Goal: Find specific page/section: Find specific page/section

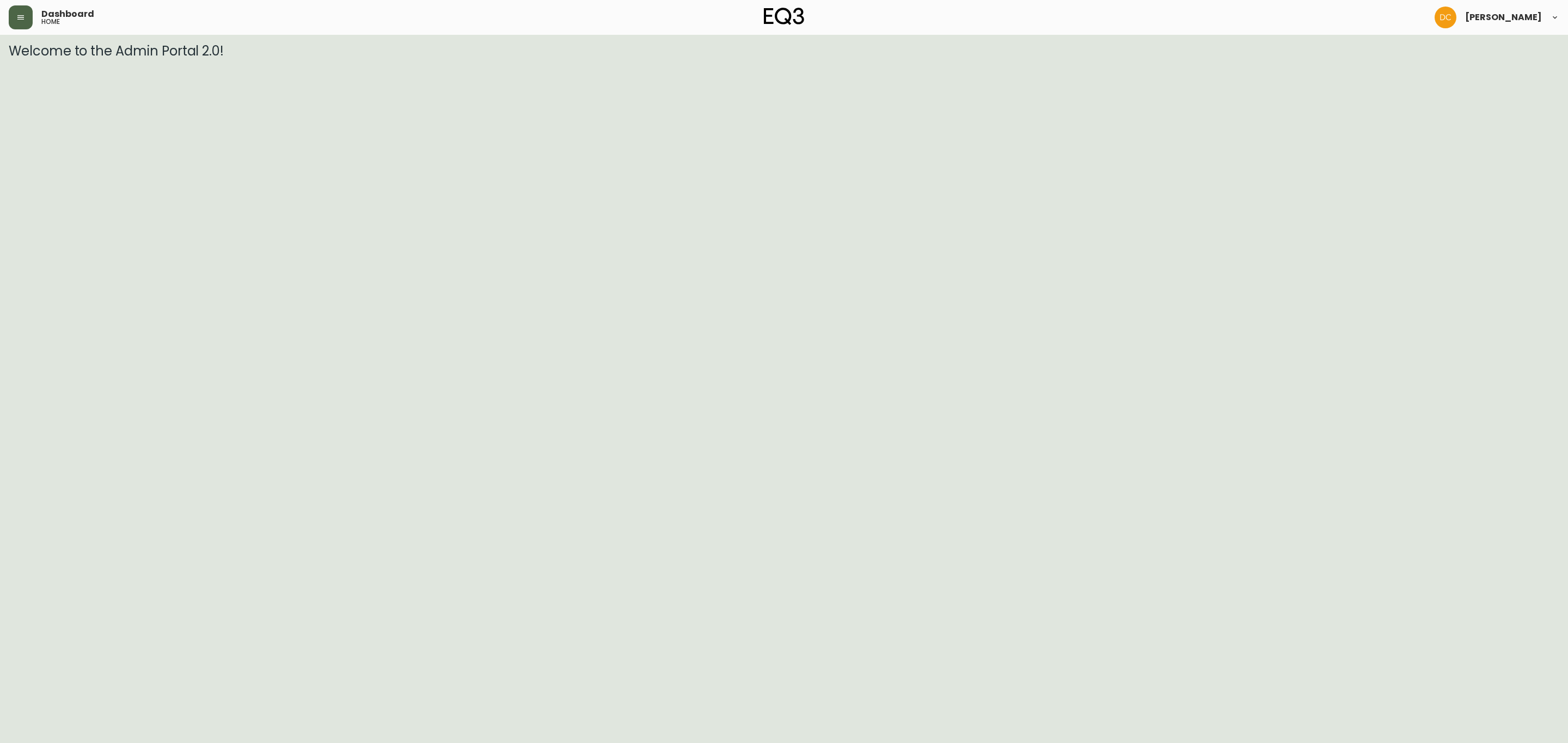
click at [28, 19] on div "Dashboard home" at bounding box center [267, 17] width 517 height 24
click at [28, 19] on button "button" at bounding box center [20, 17] width 24 height 24
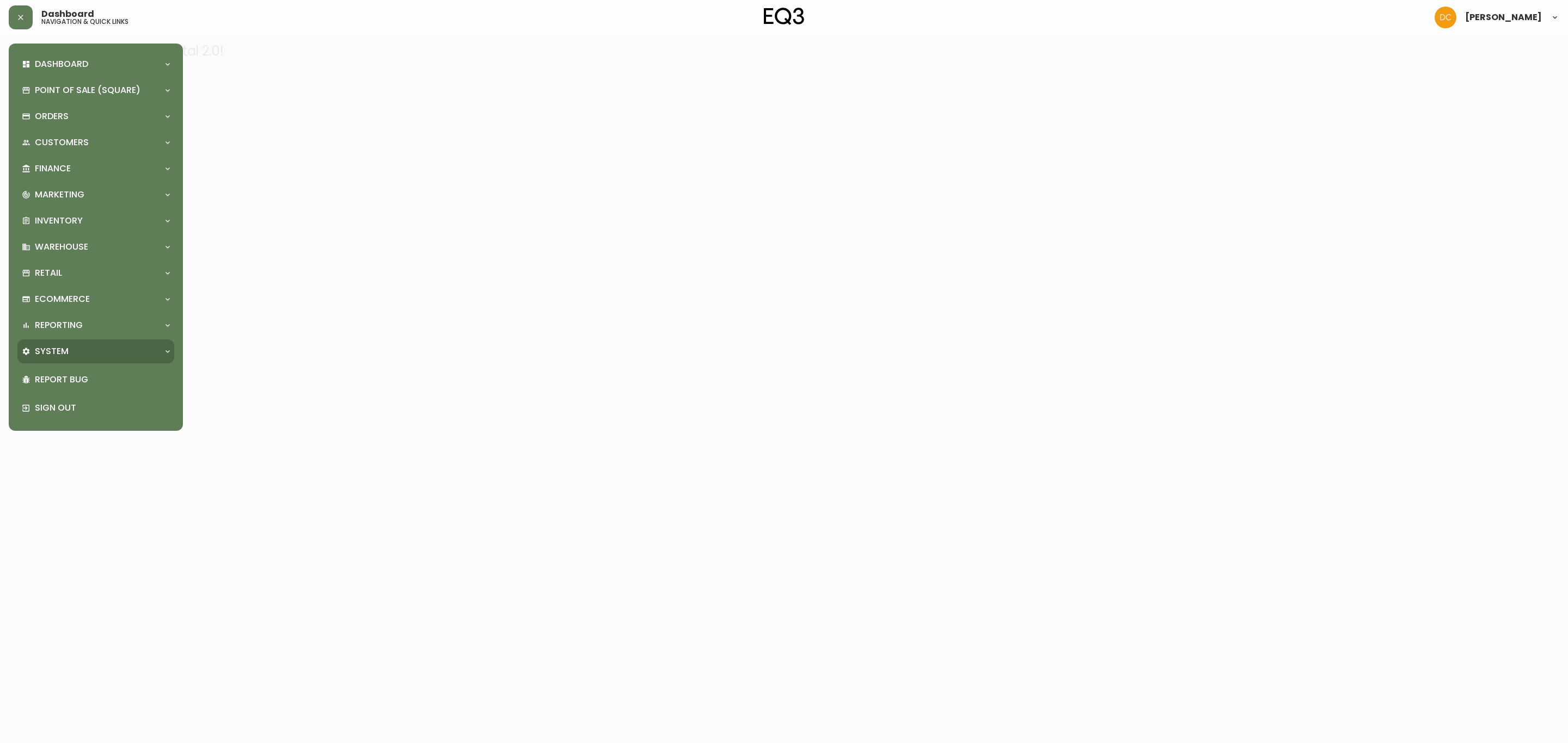
click at [61, 360] on div "System" at bounding box center [96, 351] width 157 height 24
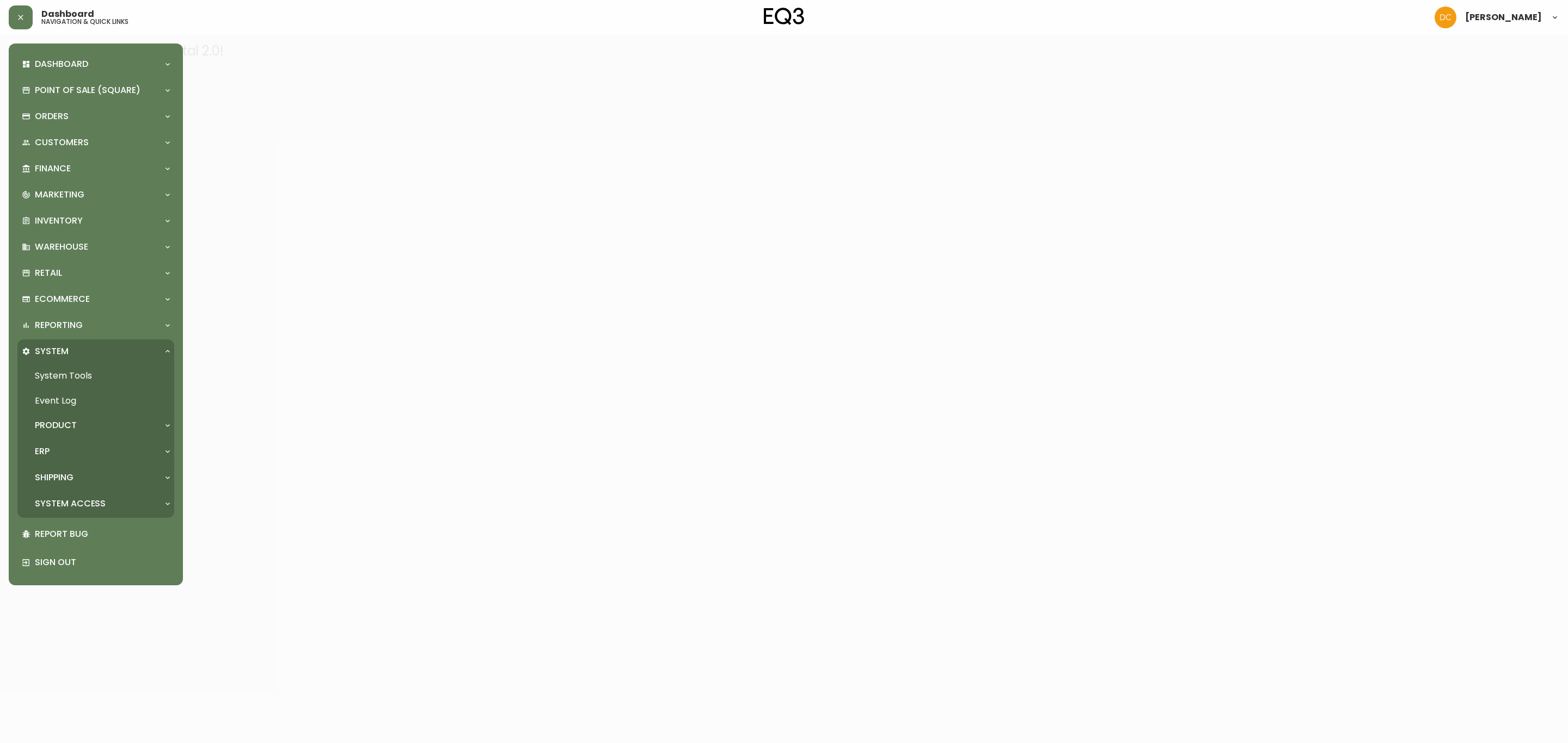
click at [84, 452] on div "ERP" at bounding box center [91, 452] width 137 height 12
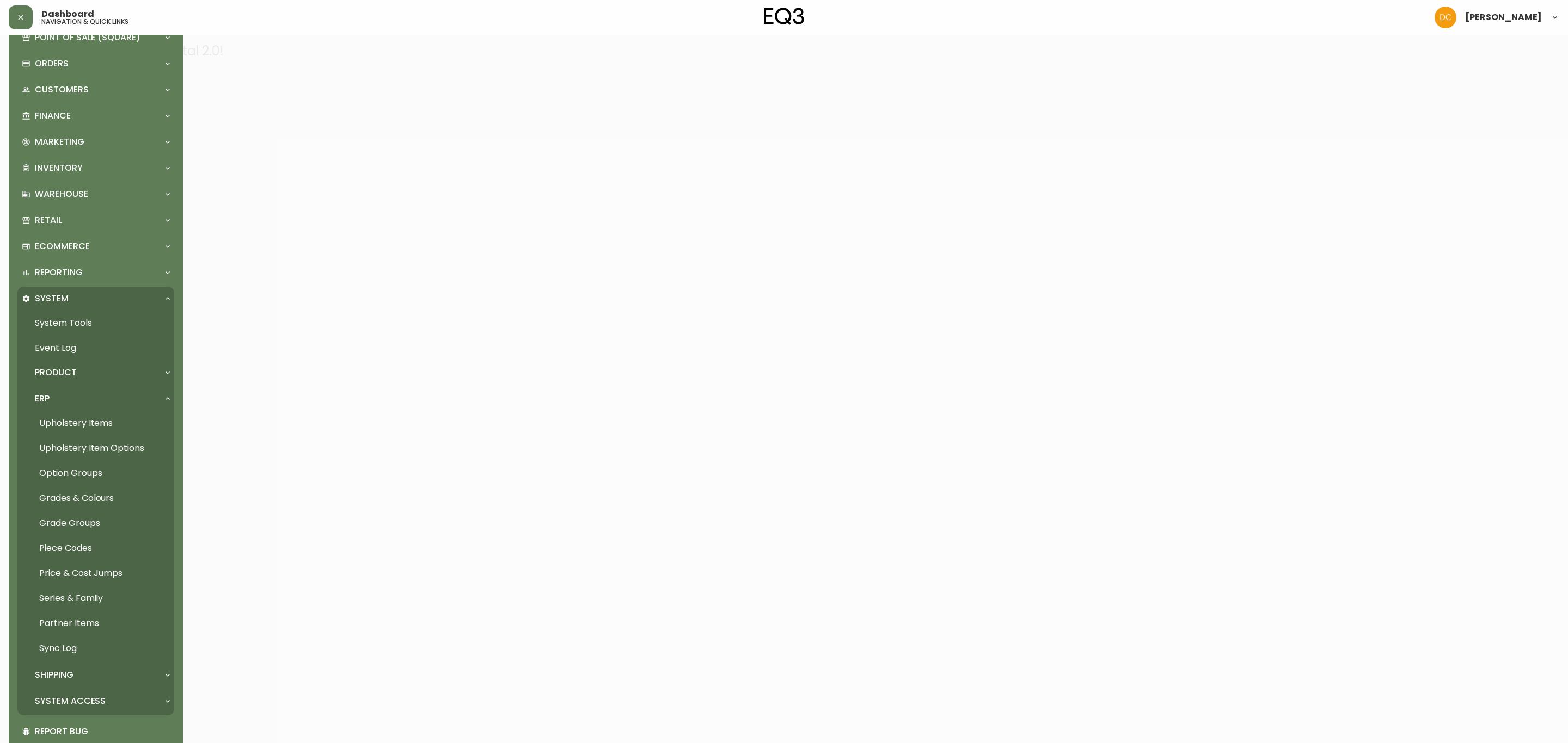
scroll to position [82, 0]
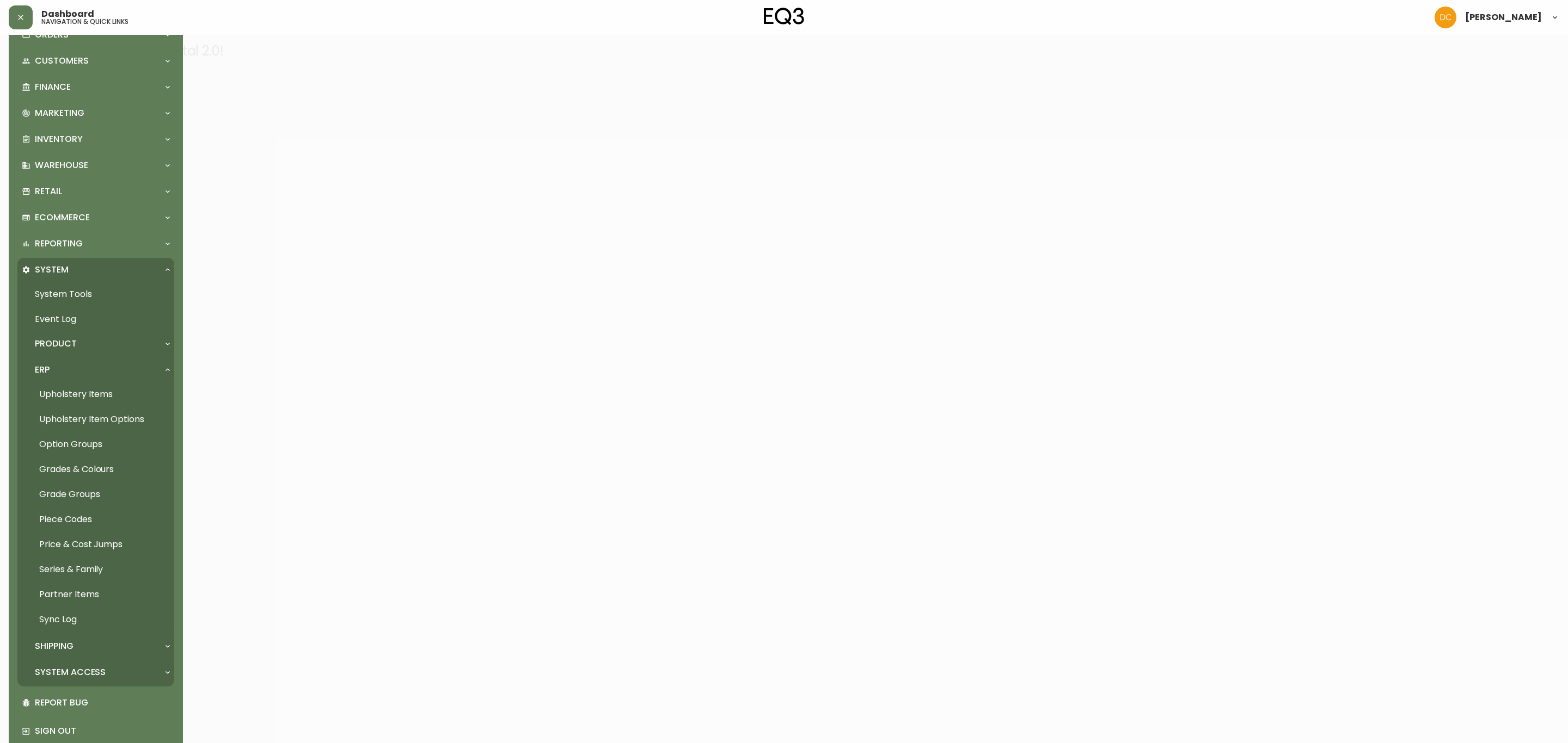
click at [109, 474] on link "Grades & Colours" at bounding box center [96, 469] width 157 height 25
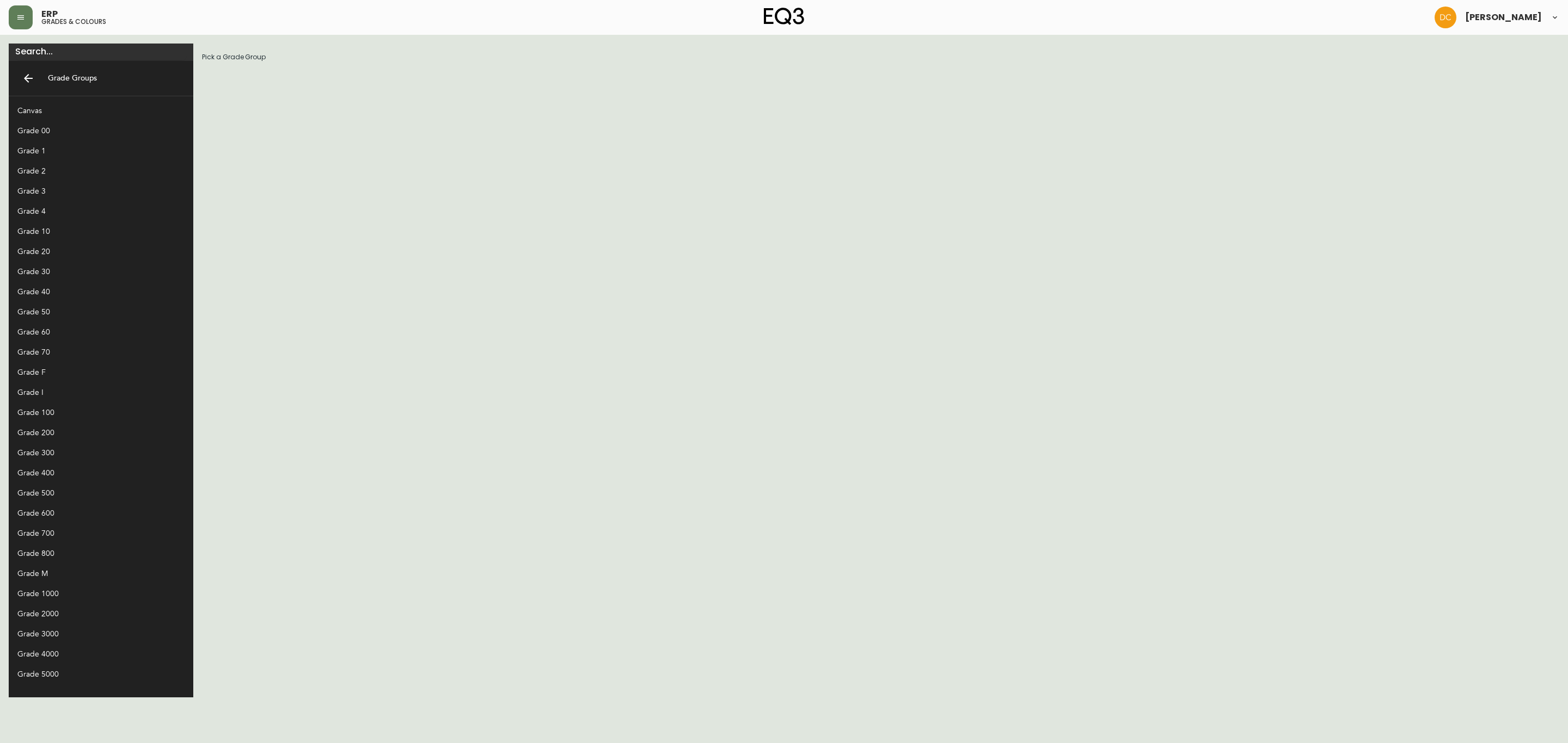
click at [59, 546] on div "Grade 800" at bounding box center [101, 553] width 185 height 20
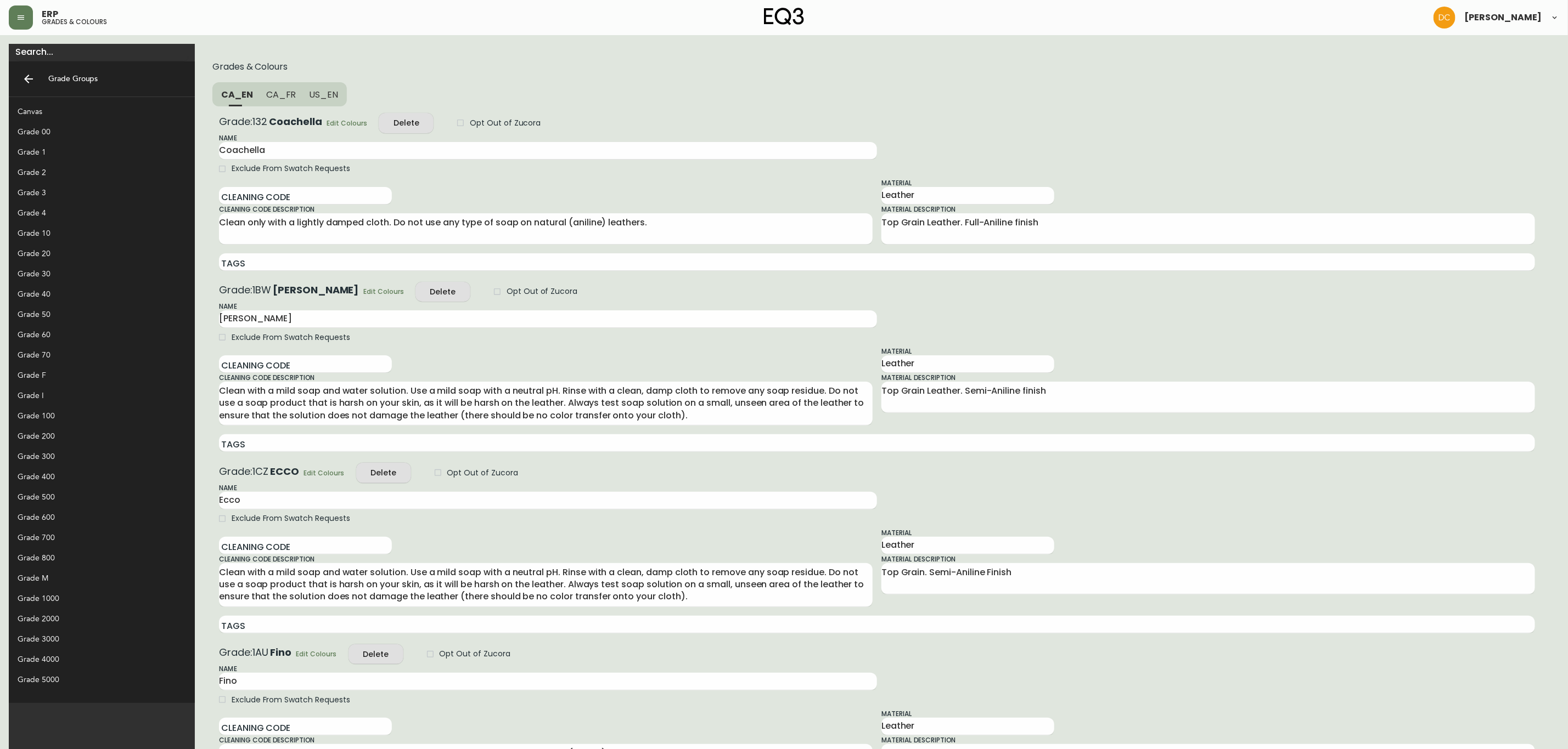
click at [71, 539] on div "Grade 700" at bounding box center [93, 538] width 151 height 12
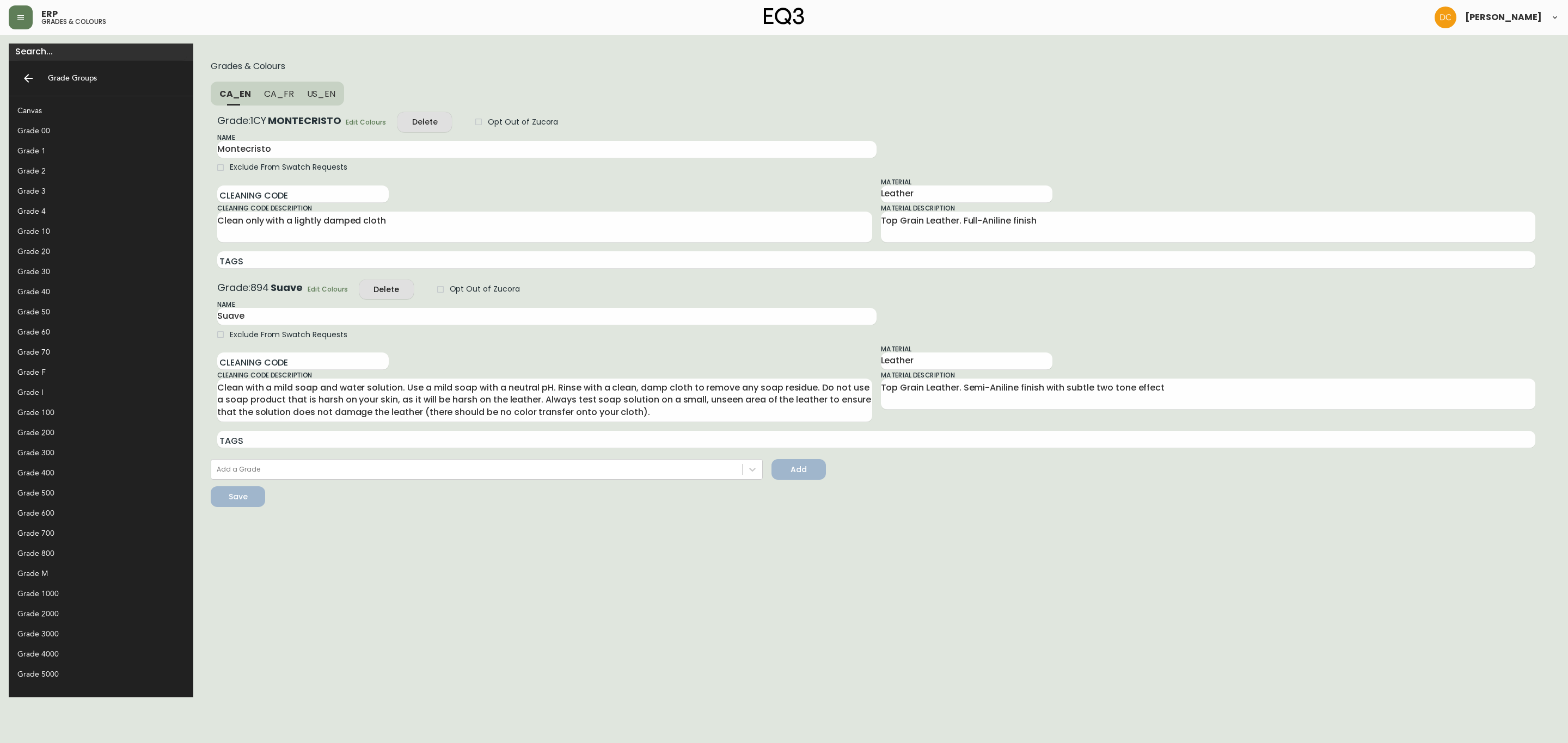
click at [61, 522] on div "Grade 600" at bounding box center [101, 513] width 185 height 20
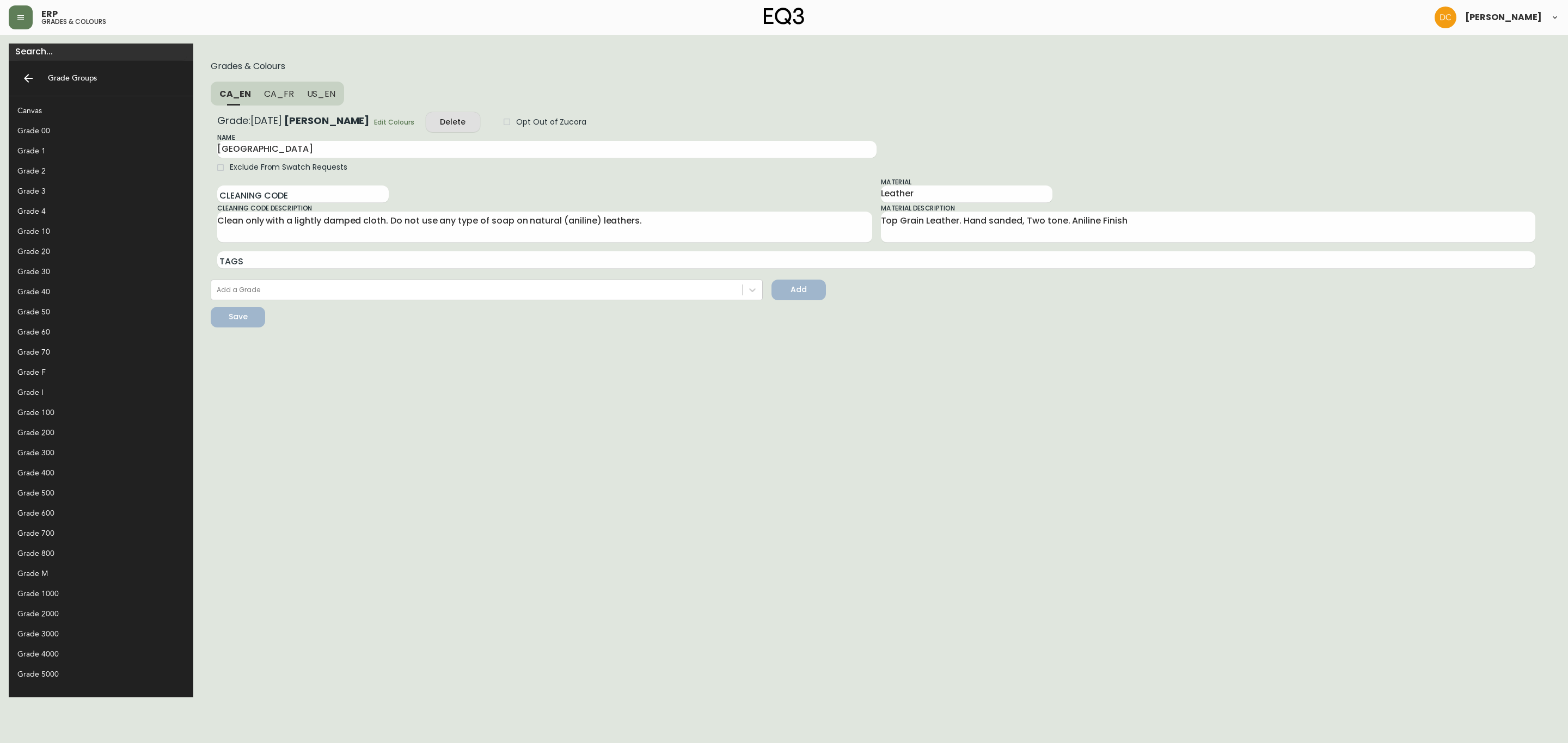
click at [255, 129] on div "Grade: [DATE] [PERSON_NAME] Edit Colours Delete Opt Out of Zucora Name [PERSON_…" at bounding box center [876, 192] width 1318 height 161
click at [374, 124] on span "Edit Colours" at bounding box center [395, 121] width 41 height 11
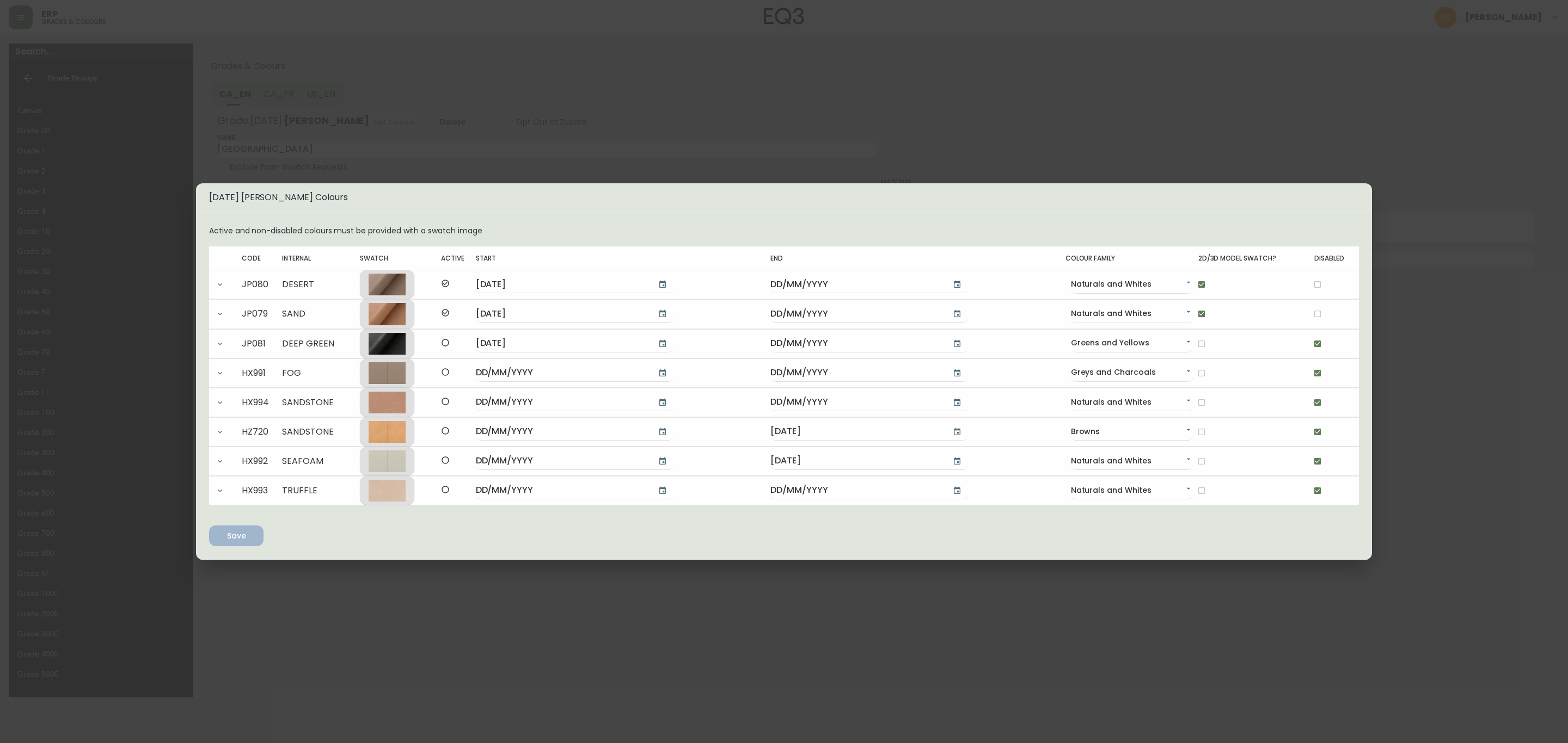
click at [1283, 602] on div "[DATE] [PERSON_NAME] Colours Active and non-disabled colours must be provided w…" at bounding box center [784, 372] width 1568 height 743
